Goal: Transaction & Acquisition: Obtain resource

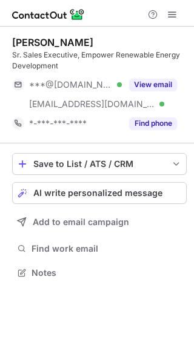
scroll to position [264, 194]
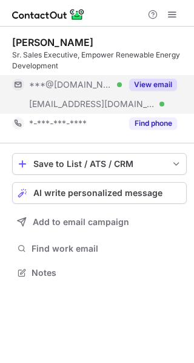
click at [159, 85] on button "View email" at bounding box center [153, 85] width 48 height 12
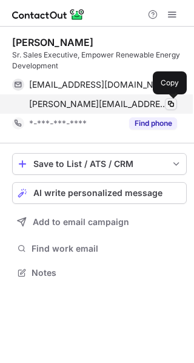
click at [174, 101] on span at bounding box center [171, 104] width 10 height 10
